Goal: Task Accomplishment & Management: Use online tool/utility

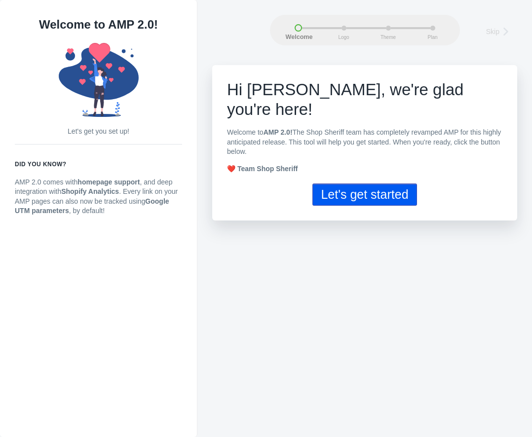
click at [402, 183] on button "Let's get started" at bounding box center [364, 194] width 104 height 22
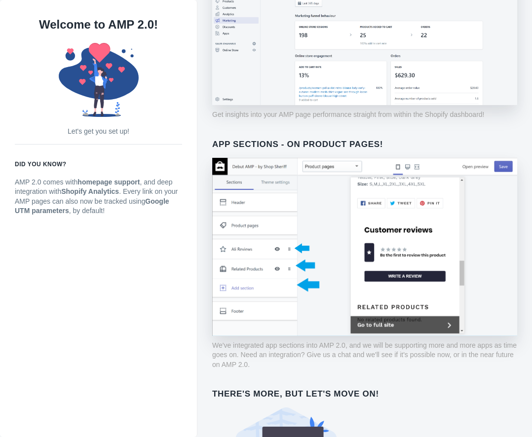
scroll to position [457, 0]
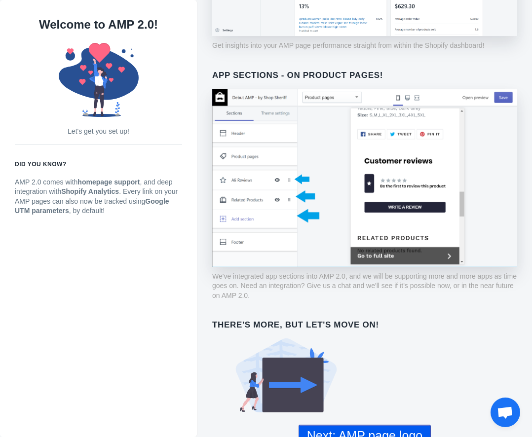
click at [377, 425] on button "Next: AMP page logo" at bounding box center [364, 436] width 132 height 22
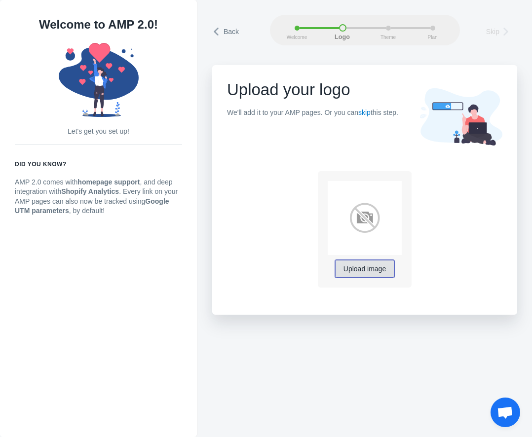
click at [377, 269] on span "Upload image" at bounding box center [364, 269] width 42 height 8
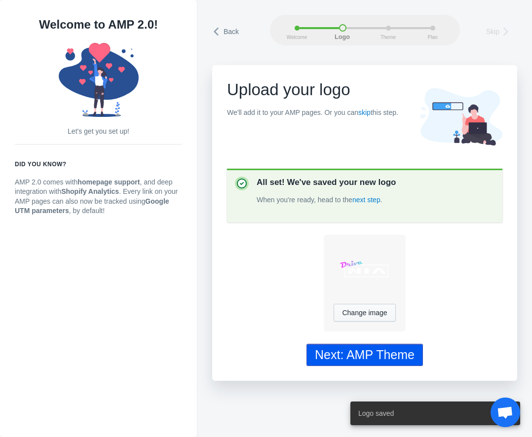
click at [404, 352] on div "Next: AMP Theme" at bounding box center [365, 355] width 100 height 14
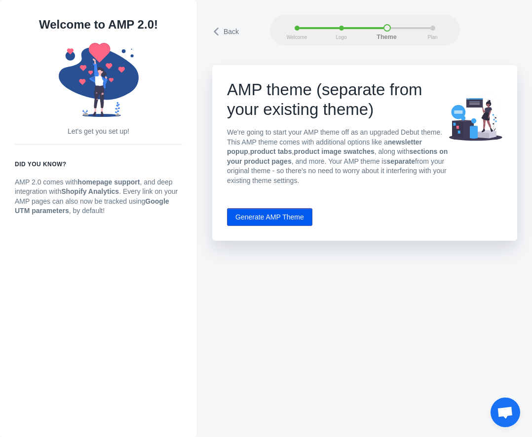
click at [277, 213] on button "Generate AMP Theme" at bounding box center [269, 217] width 85 height 18
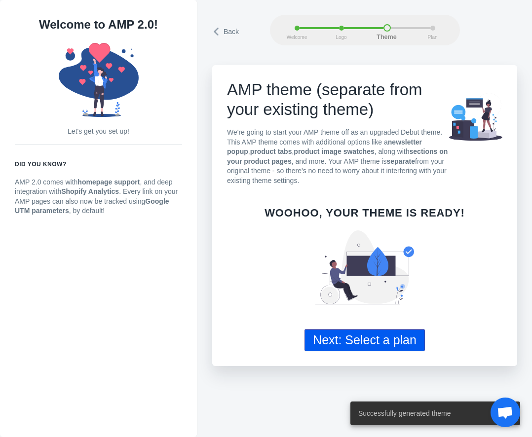
click at [402, 338] on button "Next: Select a plan" at bounding box center [364, 340] width 120 height 22
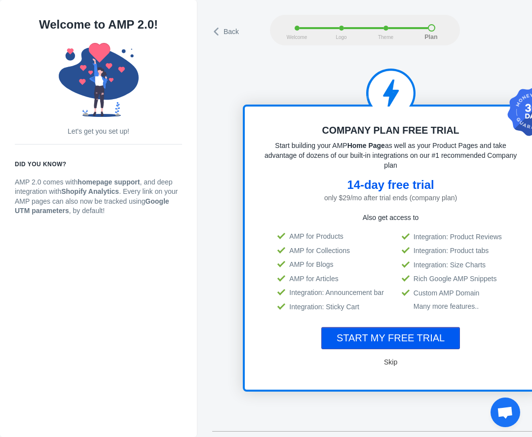
click at [384, 358] on span "Skip" at bounding box center [390, 362] width 13 height 8
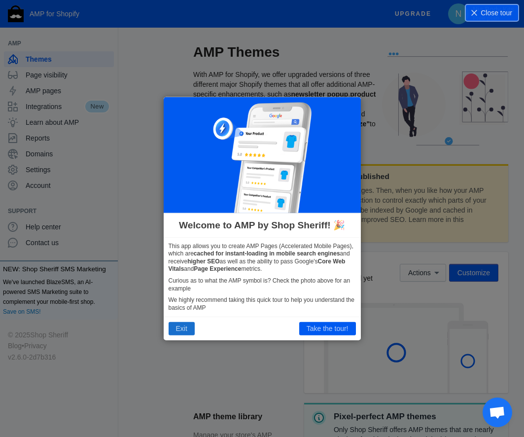
click at [187, 329] on button "Exit" at bounding box center [182, 328] width 26 height 13
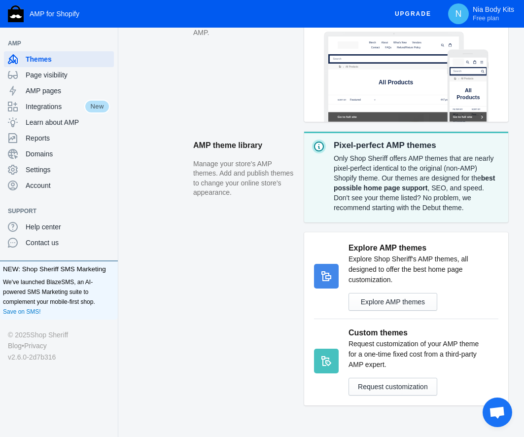
scroll to position [285, 0]
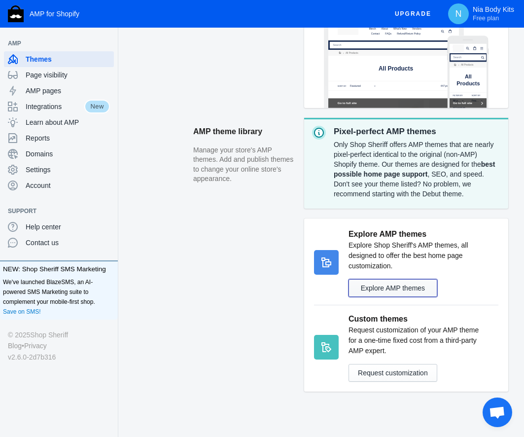
click at [415, 279] on button "Explore AMP themes" at bounding box center [393, 288] width 89 height 18
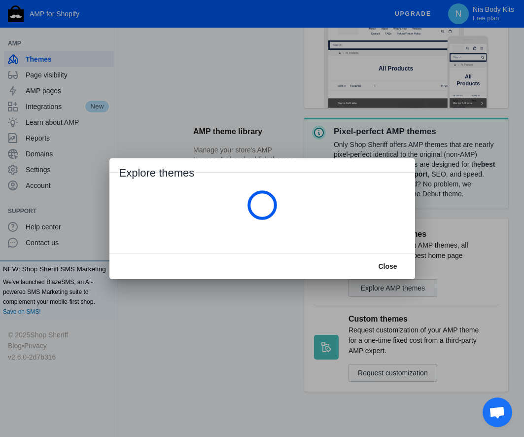
scroll to position [0, 0]
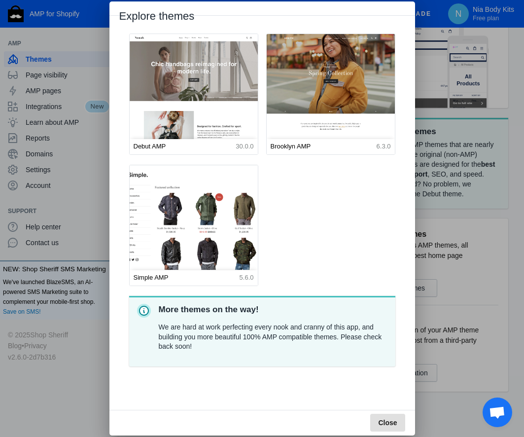
click at [204, 226] on img at bounding box center [193, 245] width 141 height 176
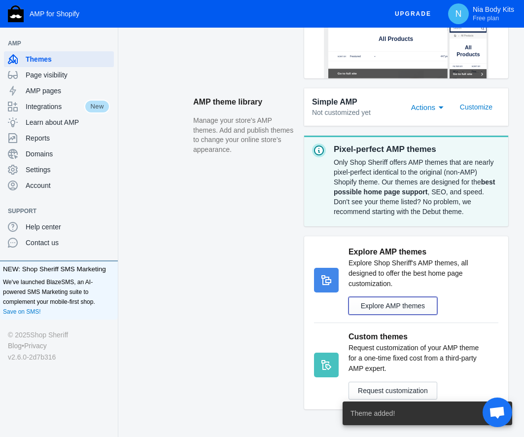
scroll to position [384, 0]
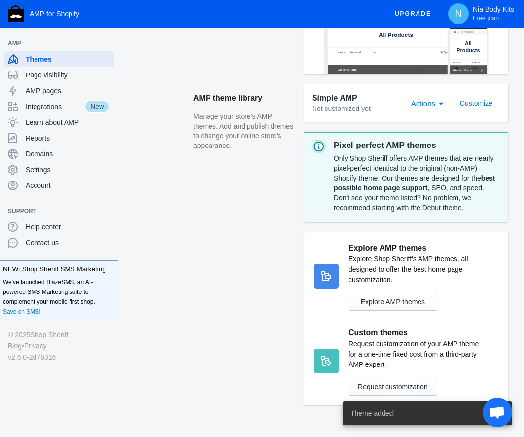
click at [423, 106] on li "Simple AMP Not customized yet Actions Customize" at bounding box center [406, 102] width 204 height 37
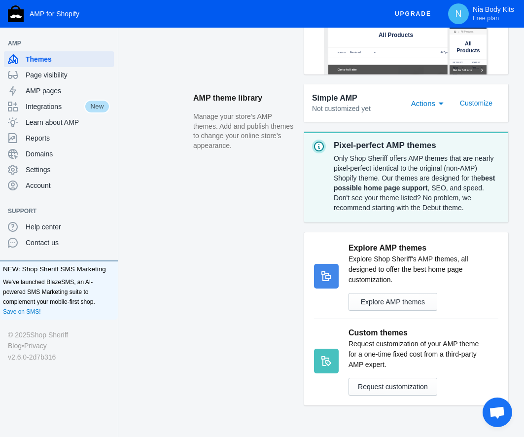
click at [426, 99] on span "Actions" at bounding box center [423, 103] width 24 height 8
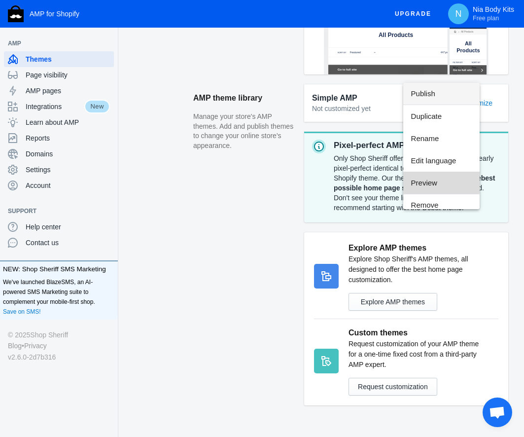
click at [433, 181] on span "Preview" at bounding box center [441, 183] width 61 height 22
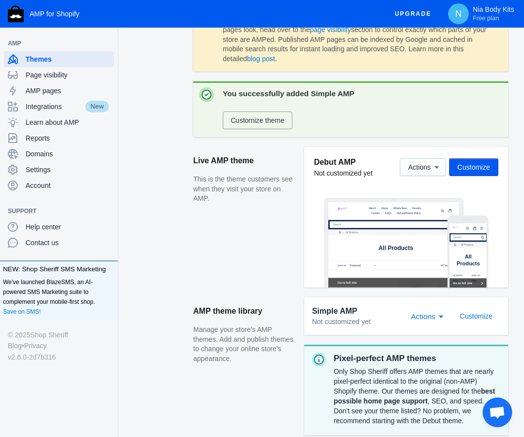
scroll to position [0, 0]
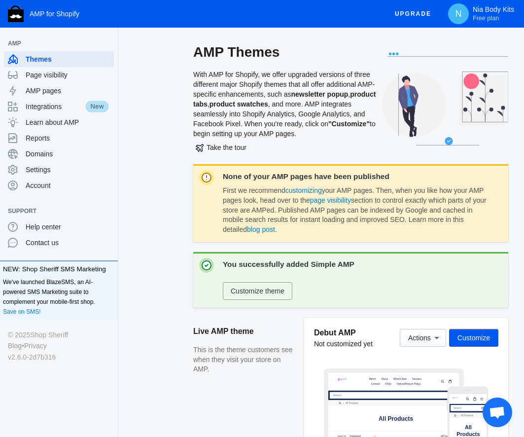
click at [0, 0] on button "button" at bounding box center [0, 0] width 0 height 0
